Goal: Transaction & Acquisition: Register for event/course

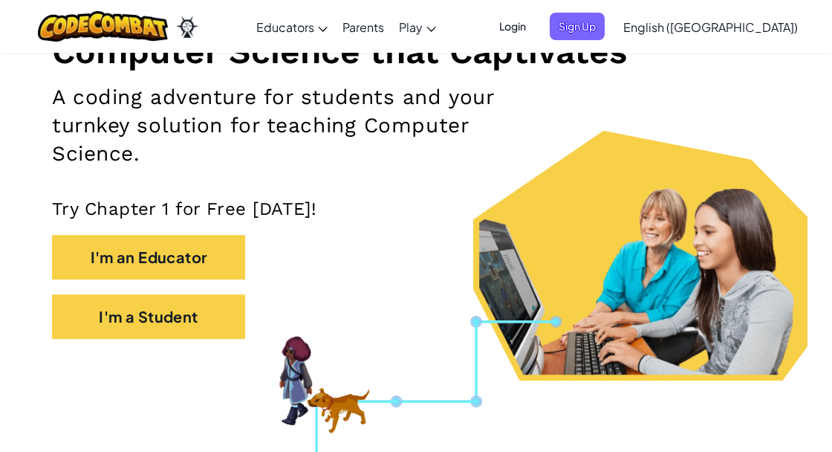
scroll to position [209, 0]
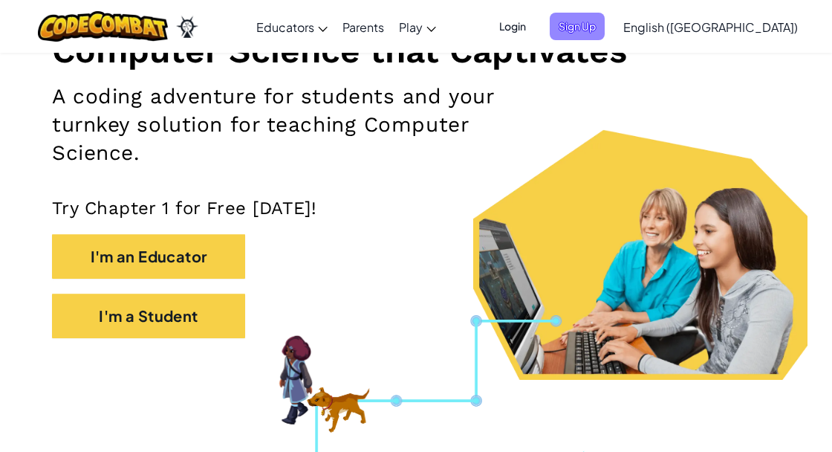
click at [605, 37] on span "Sign Up" at bounding box center [577, 26] width 55 height 27
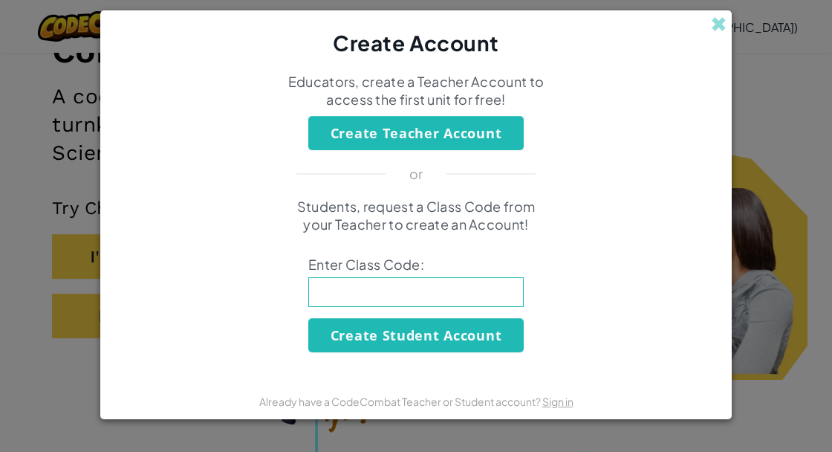
click at [490, 292] on input at bounding box center [415, 292] width 215 height 30
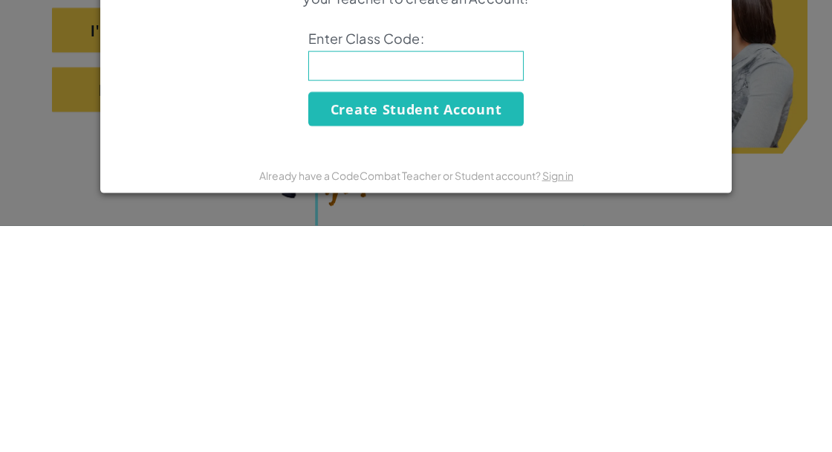
type input "SwordThinShirt"
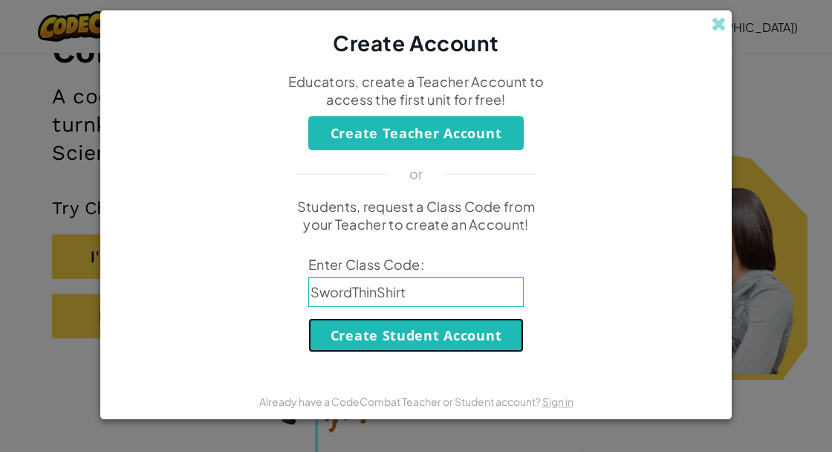
click at [476, 339] on button "Create Student Account" at bounding box center [415, 335] width 215 height 34
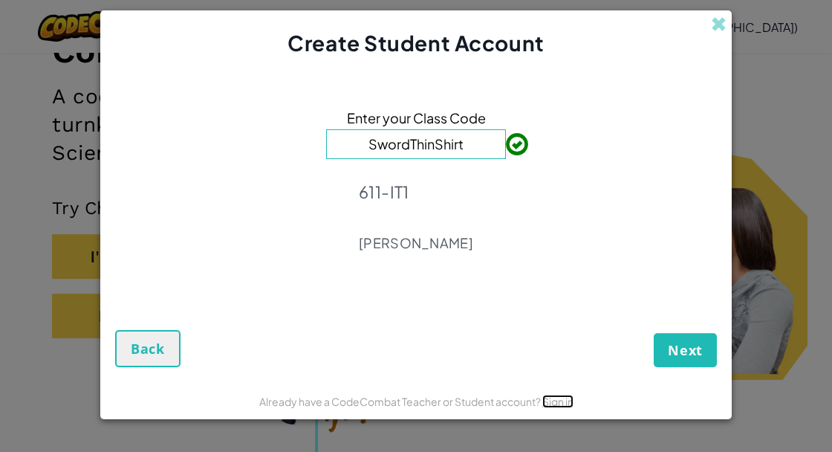
click at [566, 399] on link "Sign in" at bounding box center [557, 400] width 31 height 13
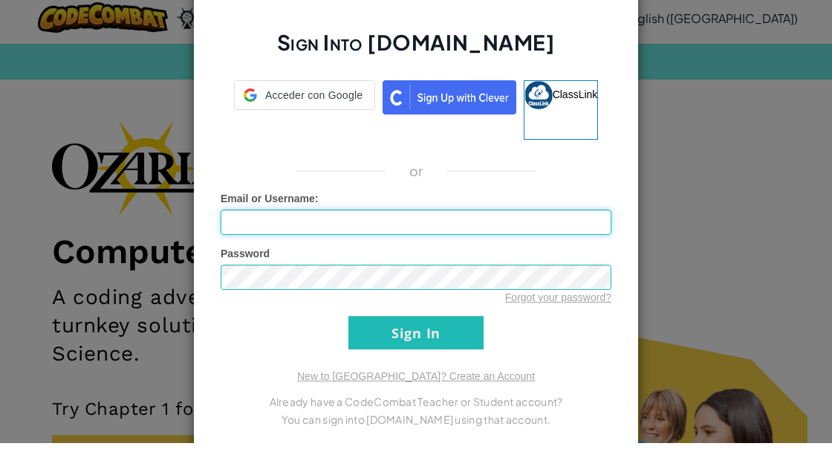
scroll to position [9, 0]
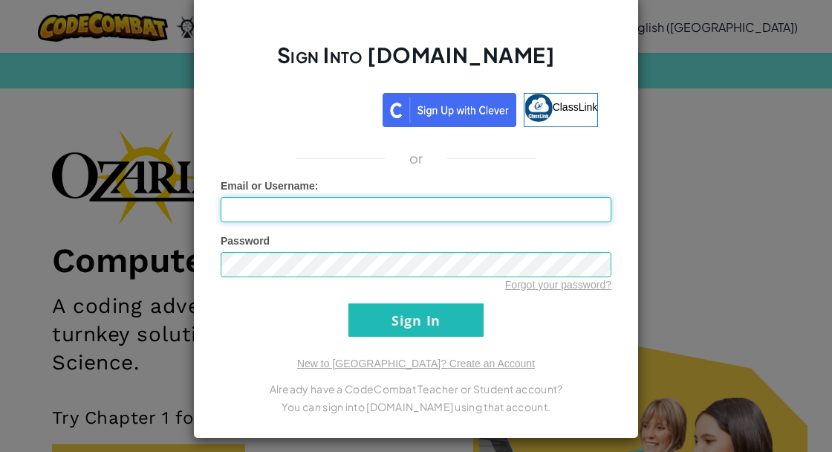
click at [599, 211] on input "Email or Username :" at bounding box center [416, 209] width 391 height 25
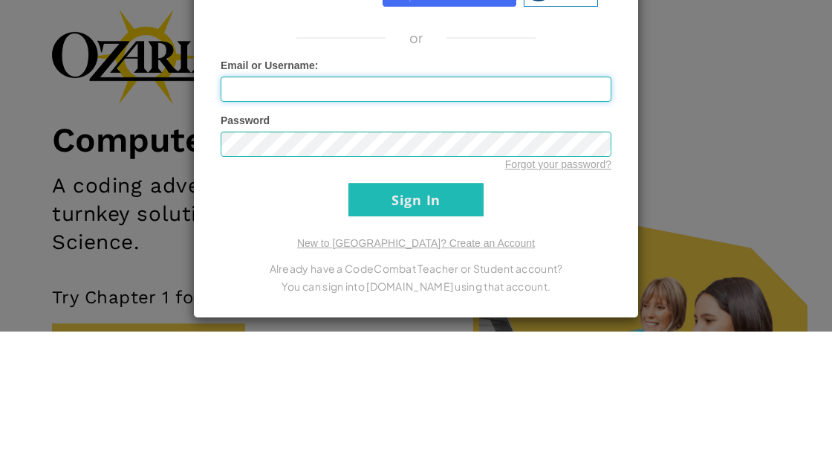
type input "al07169521@tecmilenio.mx"
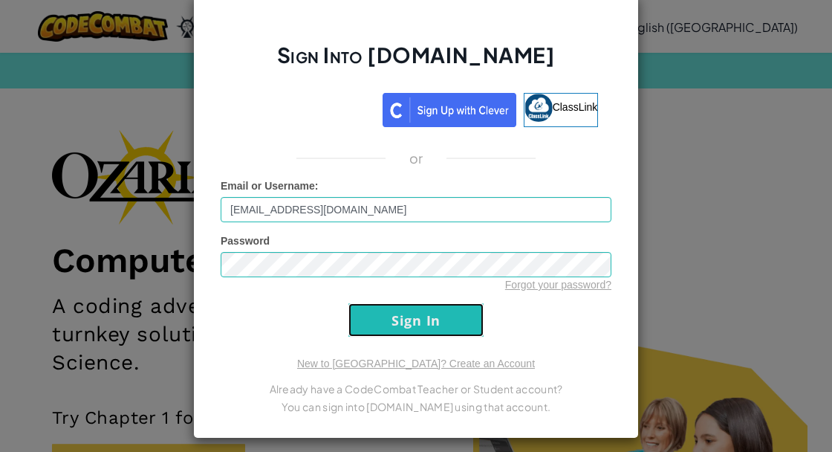
click at [444, 332] on input "Sign In" at bounding box center [415, 319] width 135 height 33
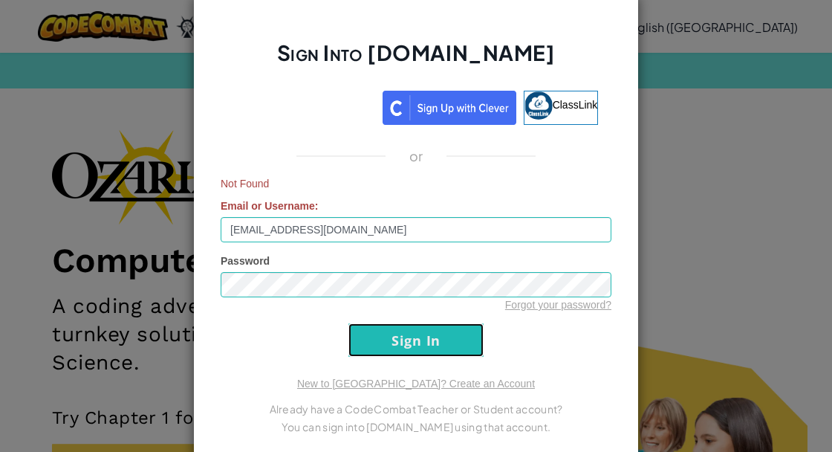
click at [451, 340] on input "Sign In" at bounding box center [415, 339] width 135 height 33
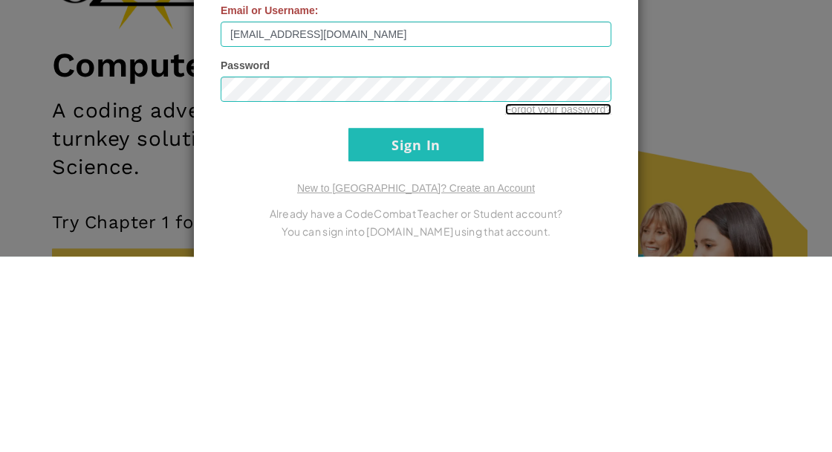
click at [587, 307] on link "Forgot your password?" at bounding box center [558, 305] width 106 height 12
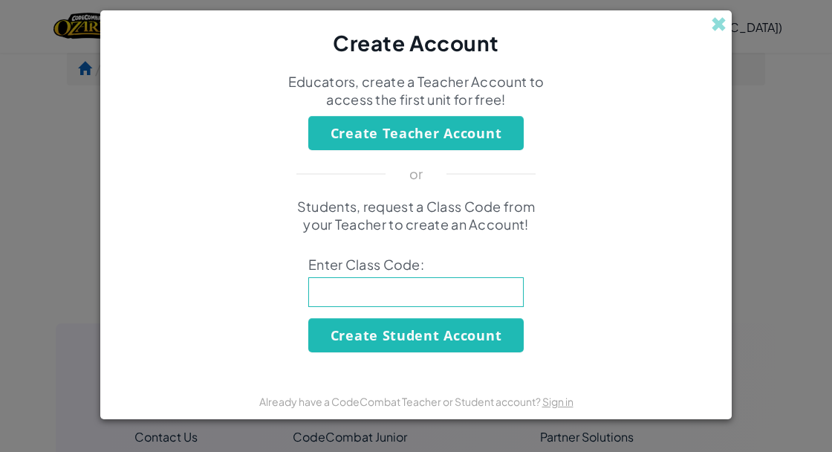
click at [487, 307] on input at bounding box center [415, 292] width 215 height 30
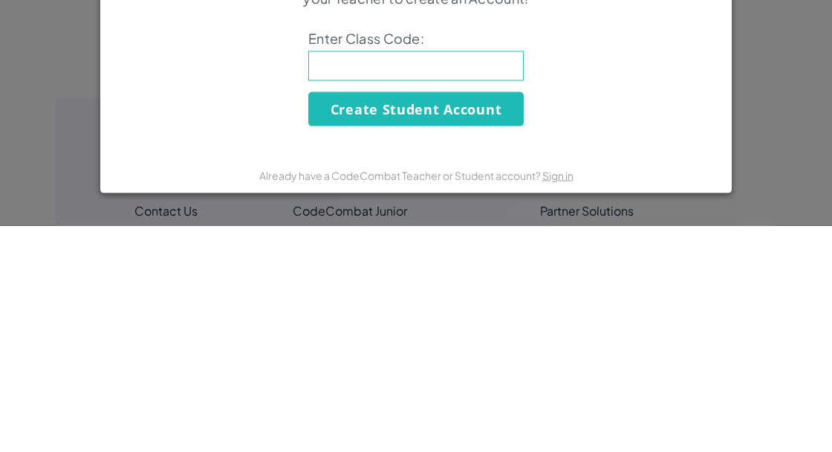
type input "SwordThinShirt"
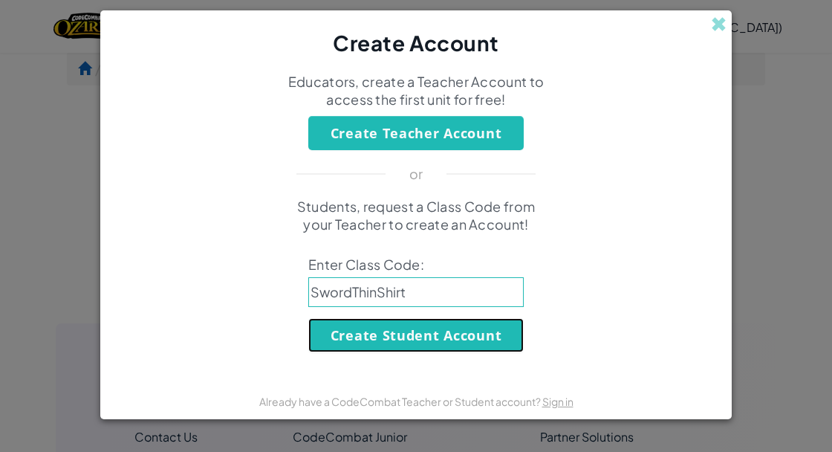
click at [485, 335] on button "Create Student Account" at bounding box center [415, 335] width 215 height 34
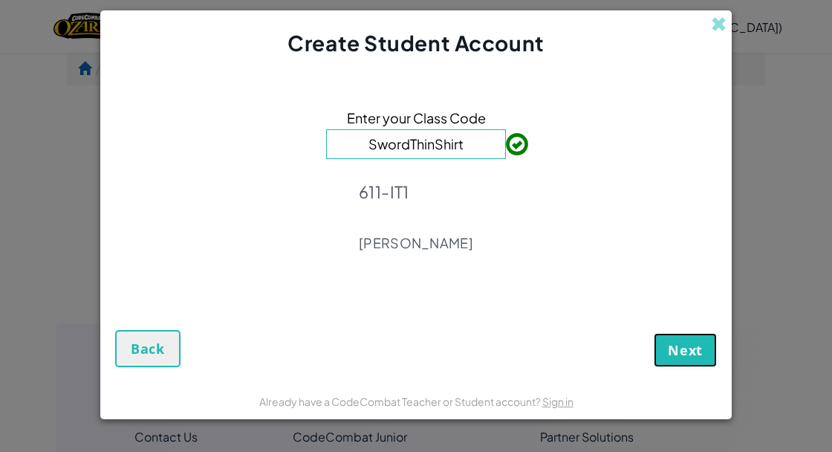
click at [693, 341] on span "Next" at bounding box center [685, 350] width 35 height 18
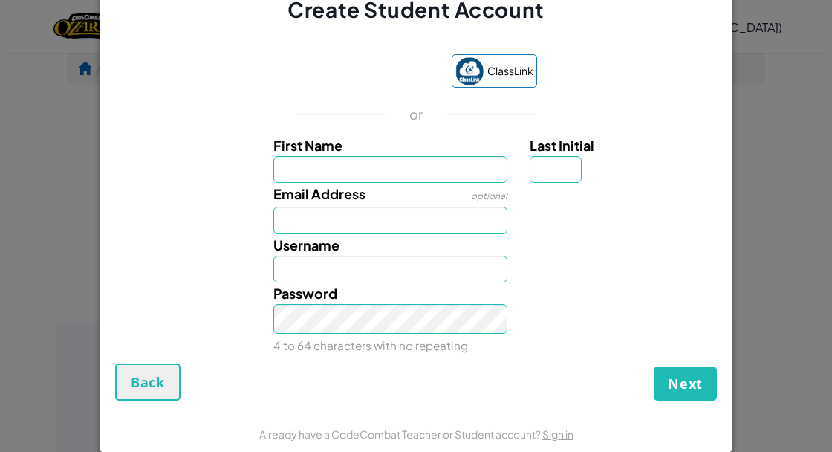
click at [678, 233] on div "Email Address optional" at bounding box center [416, 208] width 617 height 51
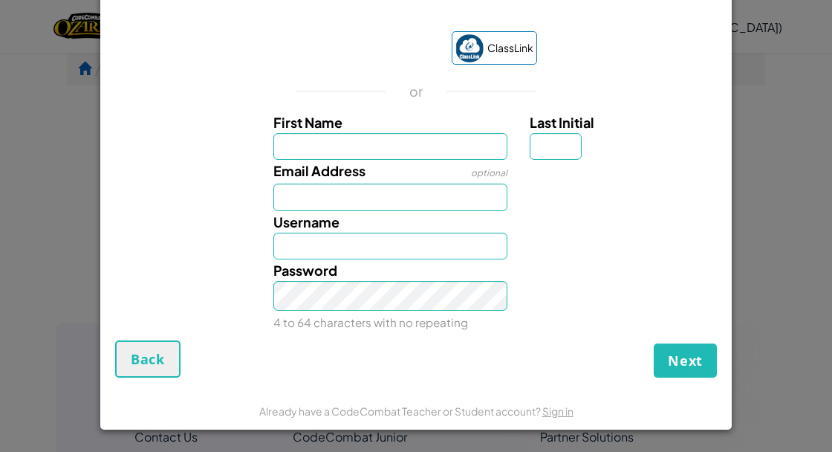
scroll to position [30, 0]
click at [559, 418] on link "Sign in" at bounding box center [557, 410] width 31 height 13
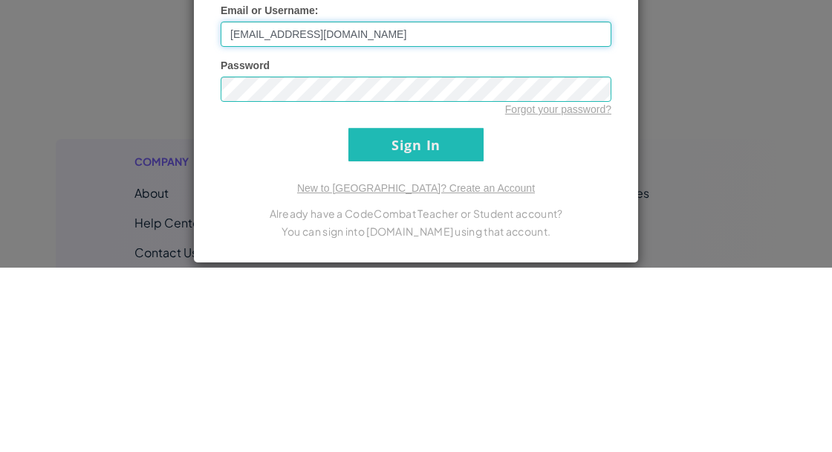
click at [460, 212] on input "al07169521@tecmilenio.mx" at bounding box center [416, 218] width 391 height 25
type input "al07"
